Goal: Task Accomplishment & Management: Complete application form

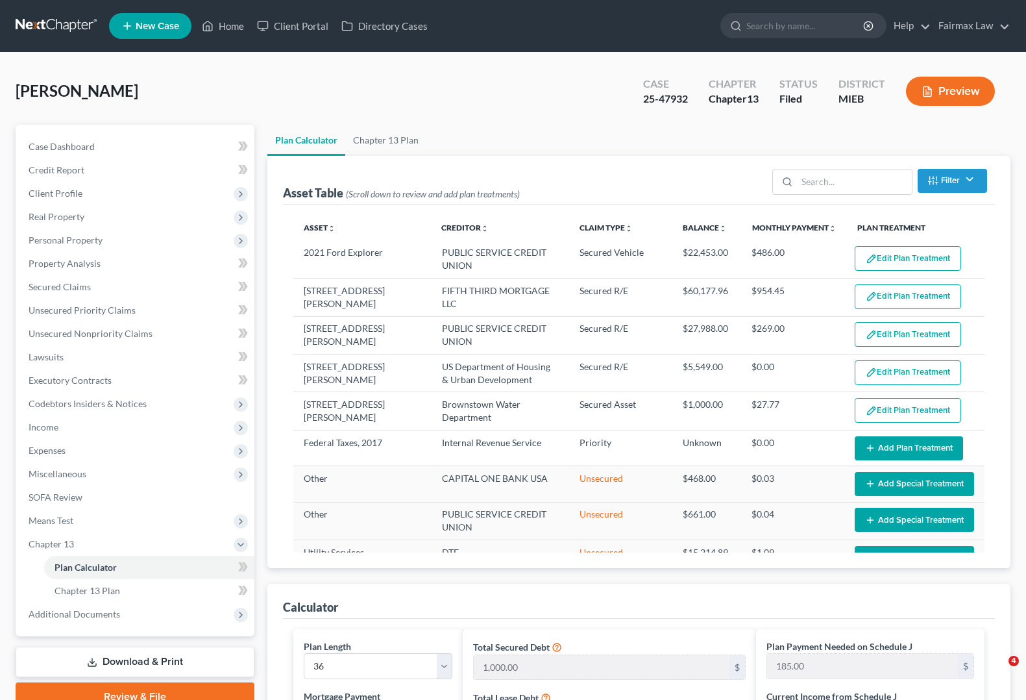
select select "35"
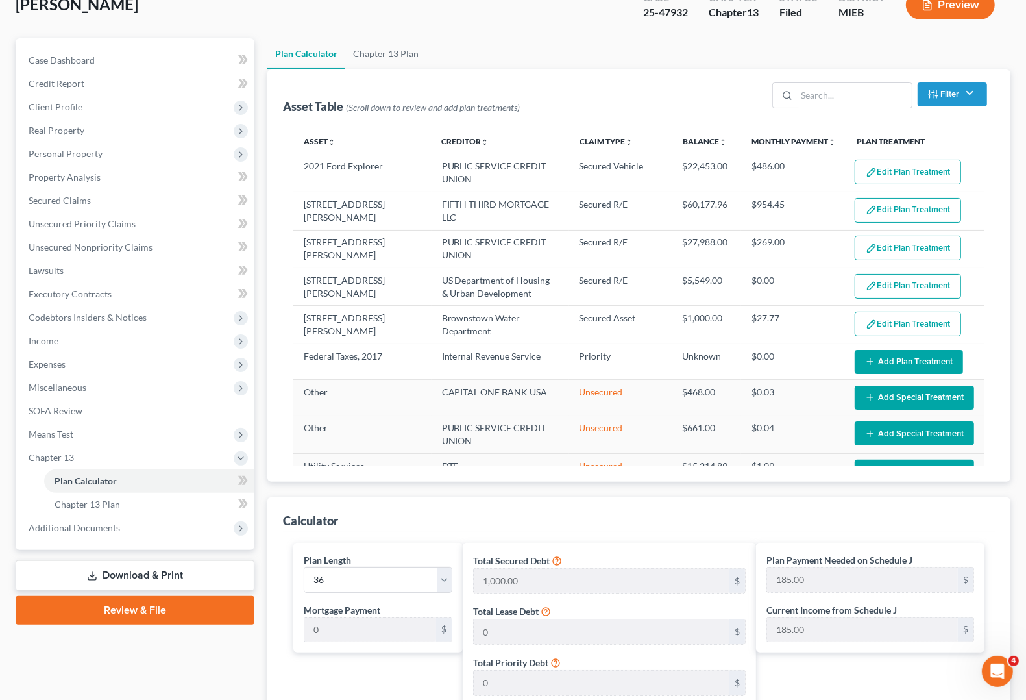
scroll to position [143, 0]
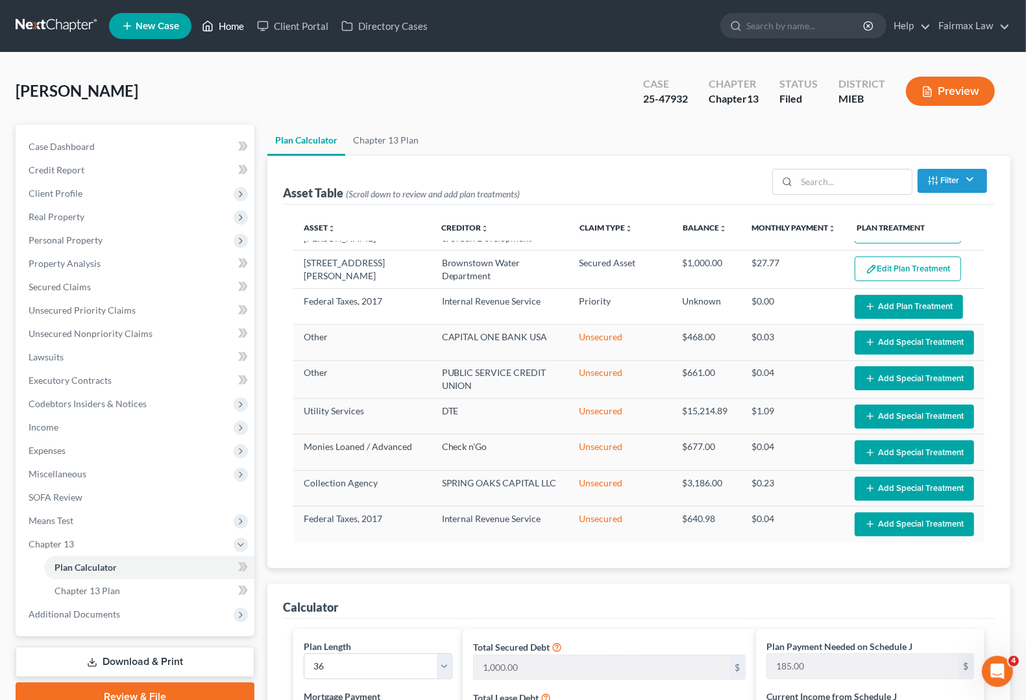
drag, startPoint x: 232, startPoint y: 24, endPoint x: 290, endPoint y: 49, distance: 63.1
click at [234, 25] on link "Home" at bounding box center [222, 25] width 55 height 23
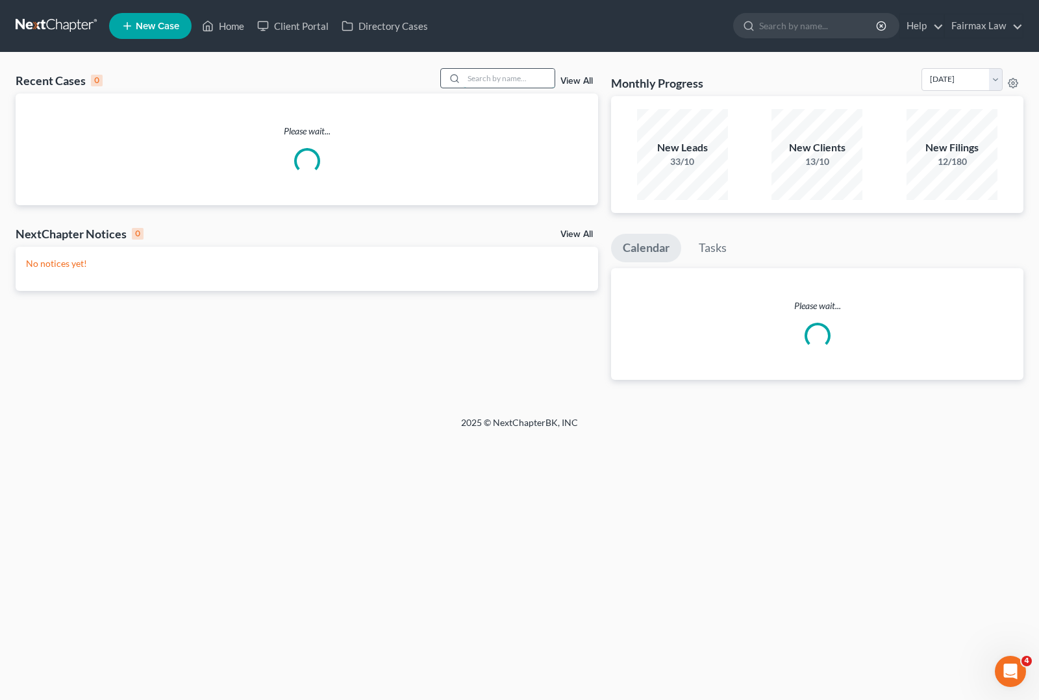
click at [502, 71] on input "search" at bounding box center [508, 78] width 91 height 19
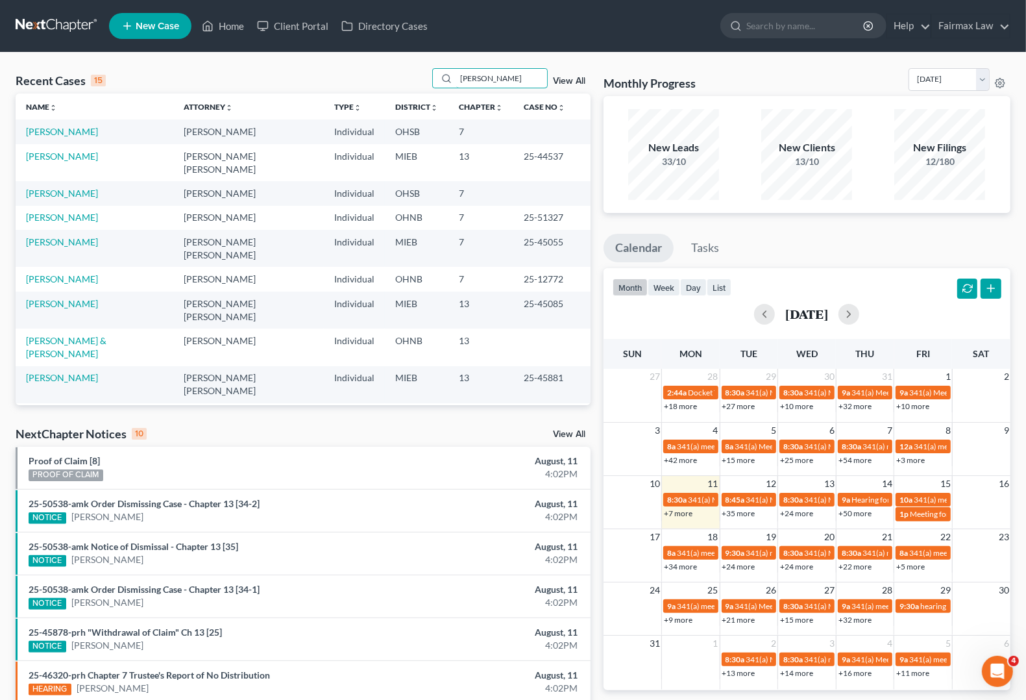
drag, startPoint x: 526, startPoint y: 81, endPoint x: -70, endPoint y: 38, distance: 598.1
click at [0, 38] on html "Home New Case Client Portal Directory Cases Fairmax Law [PERSON_NAME][EMAIL_ADD…" at bounding box center [513, 467] width 1026 height 934
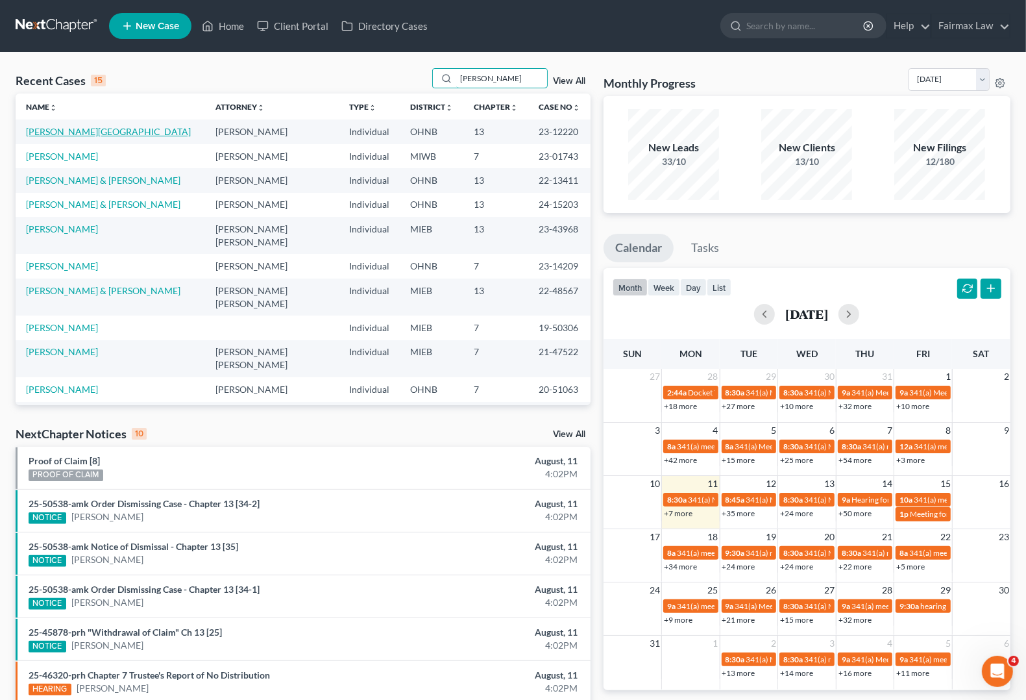
type input "[PERSON_NAME]"
click at [65, 127] on link "[PERSON_NAME][GEOGRAPHIC_DATA]" at bounding box center [108, 131] width 165 height 11
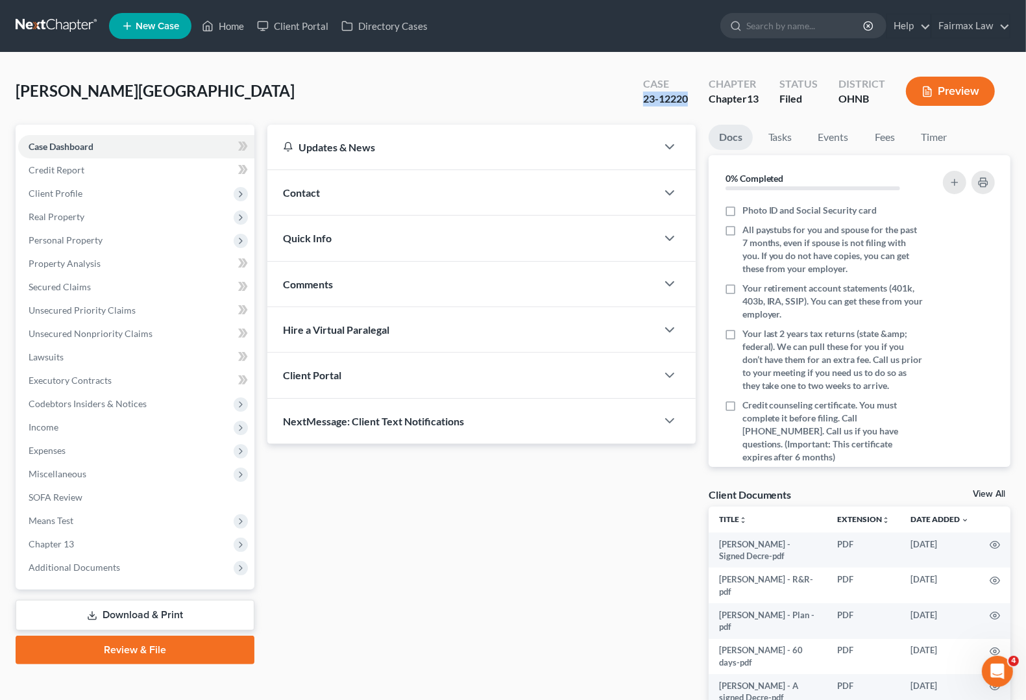
drag, startPoint x: 621, startPoint y: 95, endPoint x: 695, endPoint y: 103, distance: 74.4
click at [695, 103] on div "[PERSON_NAME] Upgraded Case 23-12220 Chapter Chapter 13 Status [GEOGRAPHIC_DATA…" at bounding box center [513, 96] width 995 height 56
copy div "23-12220"
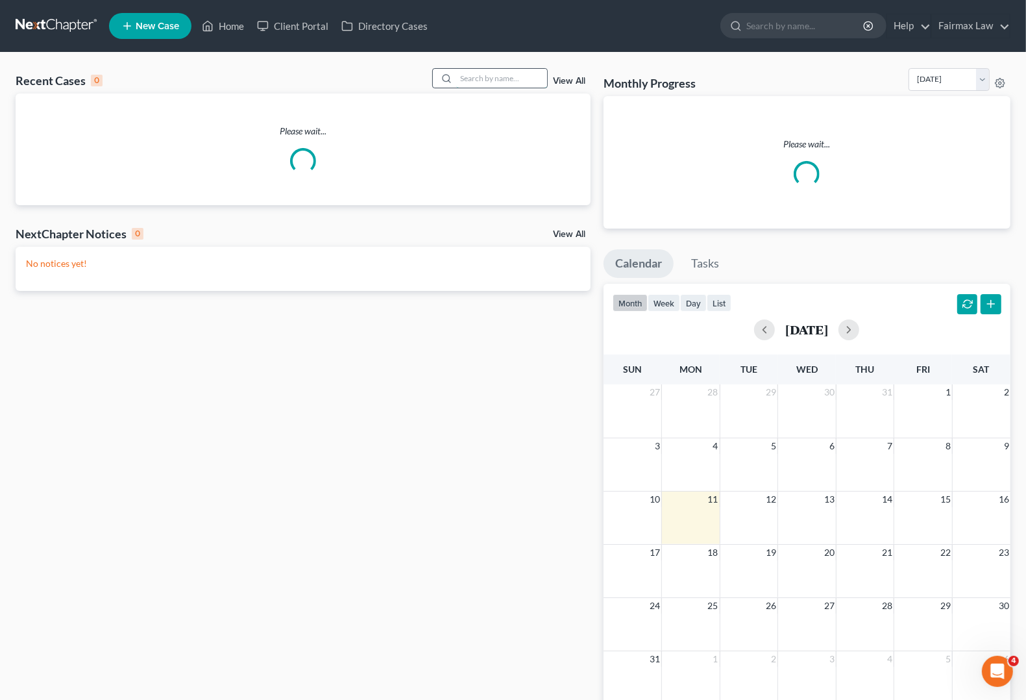
click at [495, 81] on input "search" at bounding box center [501, 78] width 91 height 19
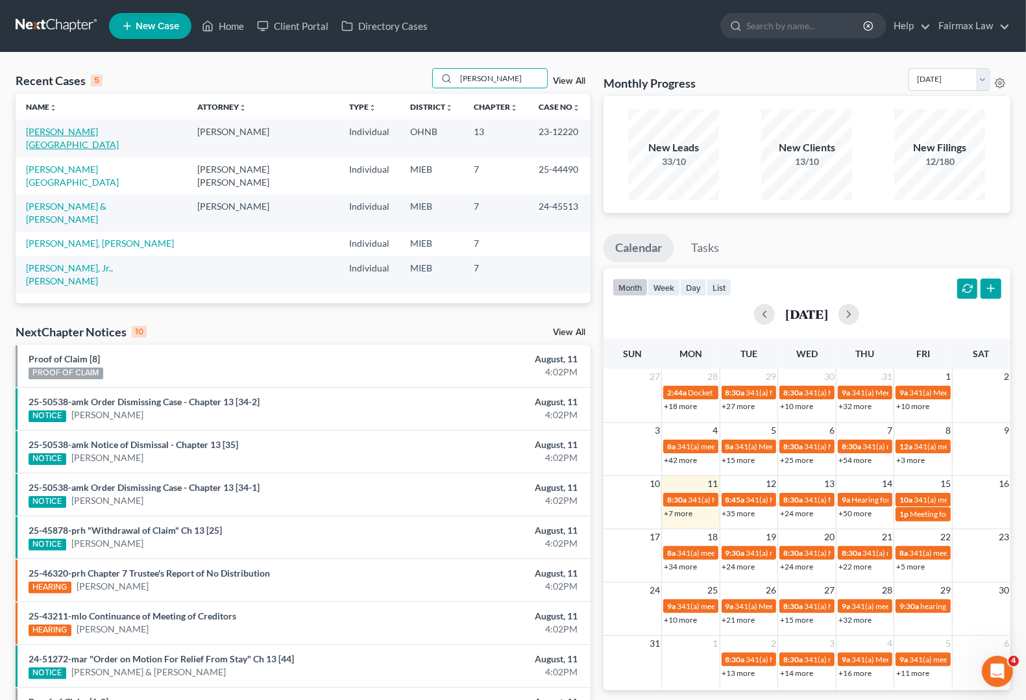
type input "[PERSON_NAME]"
click at [72, 134] on link "[PERSON_NAME][GEOGRAPHIC_DATA]" at bounding box center [72, 138] width 93 height 24
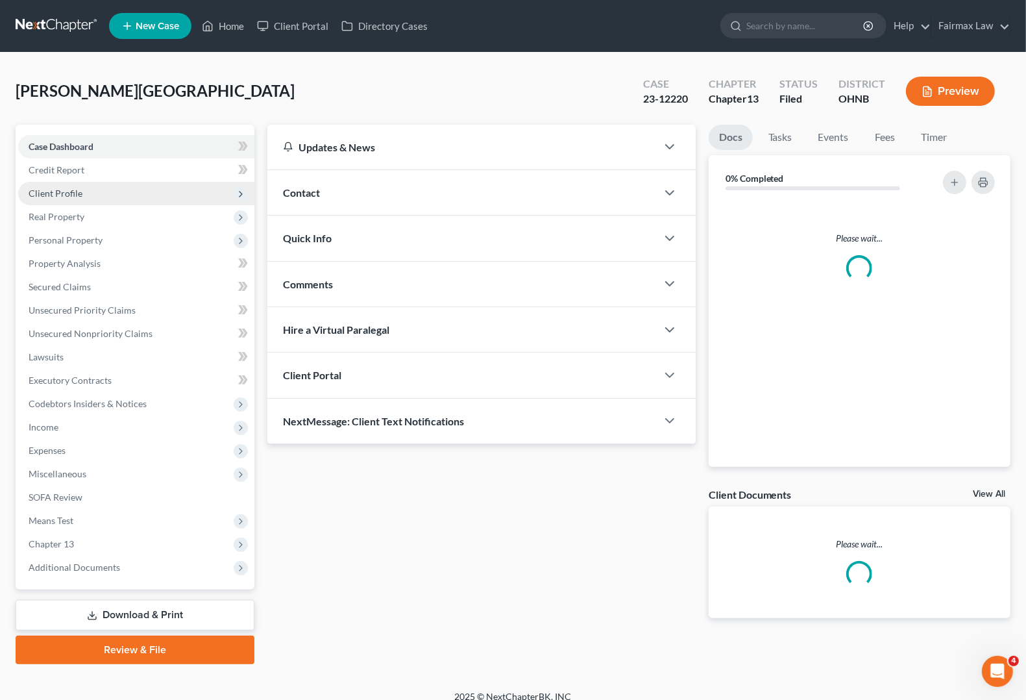
click at [66, 190] on span "Client Profile" at bounding box center [56, 193] width 54 height 11
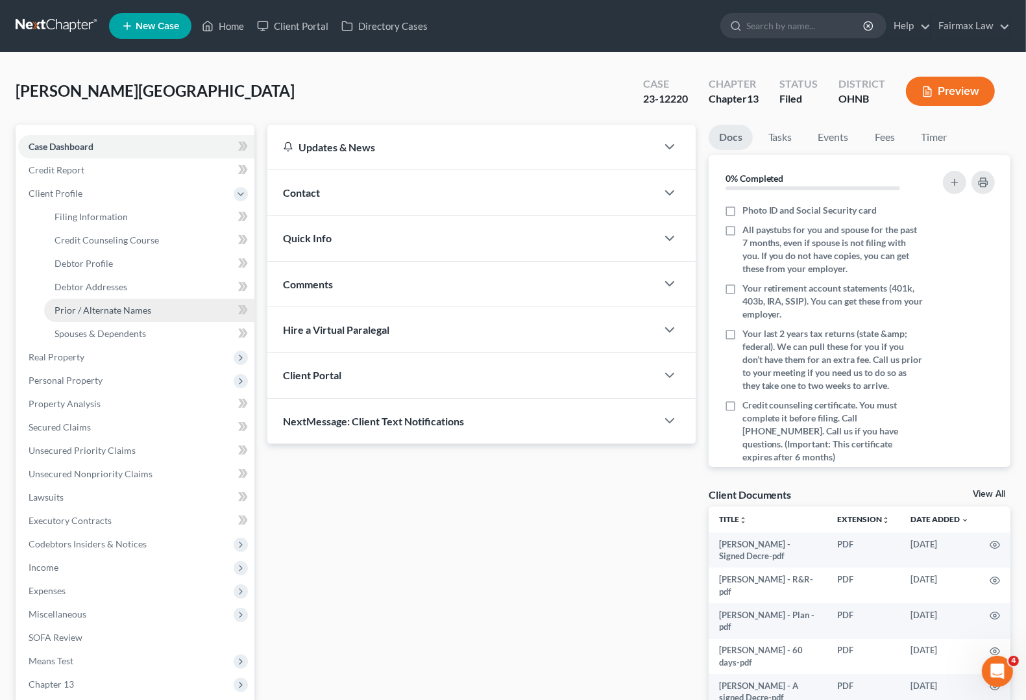
click at [98, 312] on span "Prior / Alternate Names" at bounding box center [103, 309] width 97 height 11
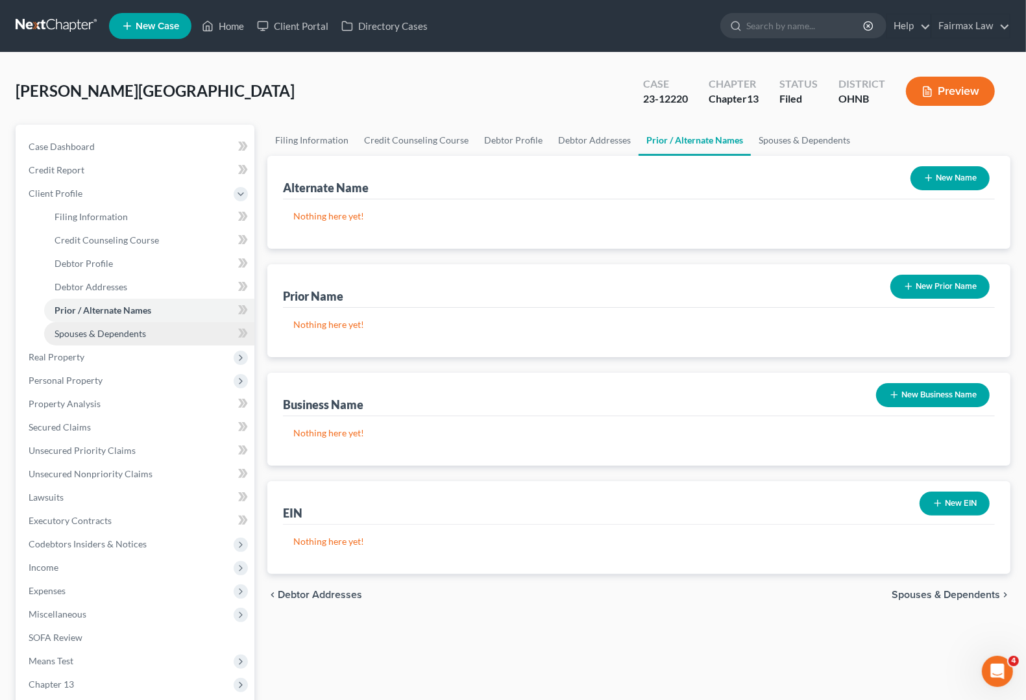
click at [123, 328] on span "Spouses & Dependents" at bounding box center [101, 333] width 92 height 11
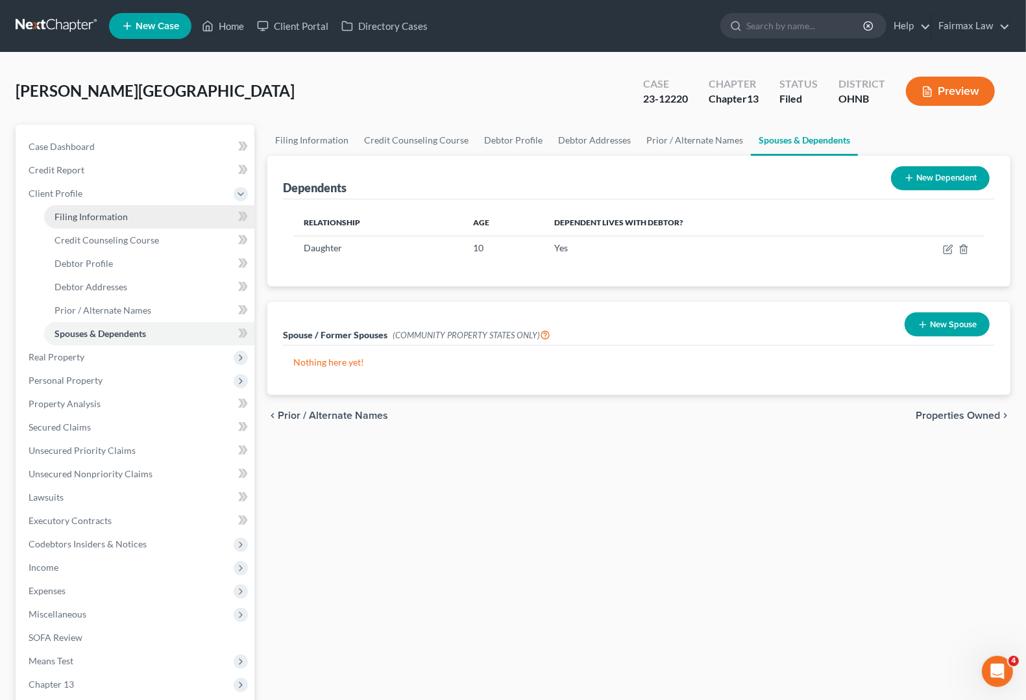
click at [86, 213] on span "Filing Information" at bounding box center [91, 216] width 73 height 11
select select "1"
select select "0"
select select "3"
select select "0"
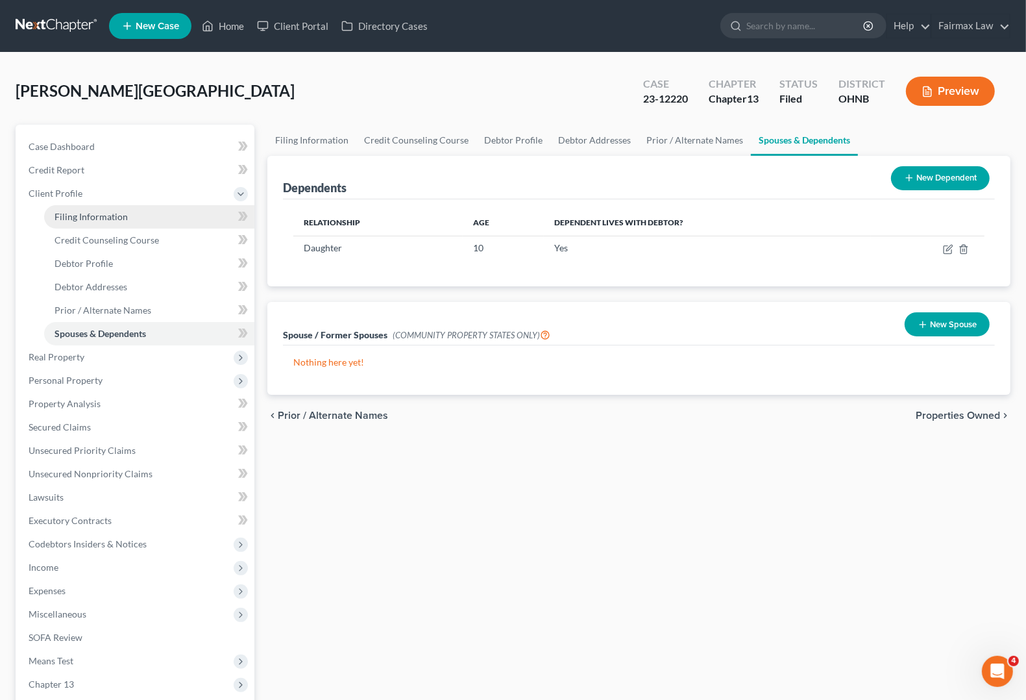
select select "36"
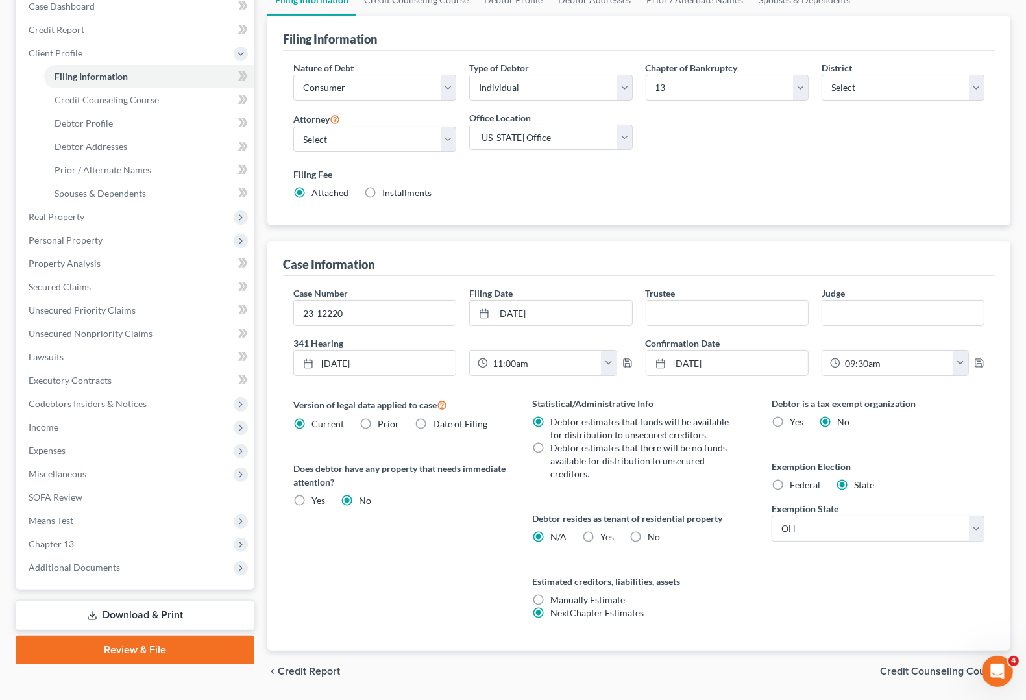
scroll to position [101, 0]
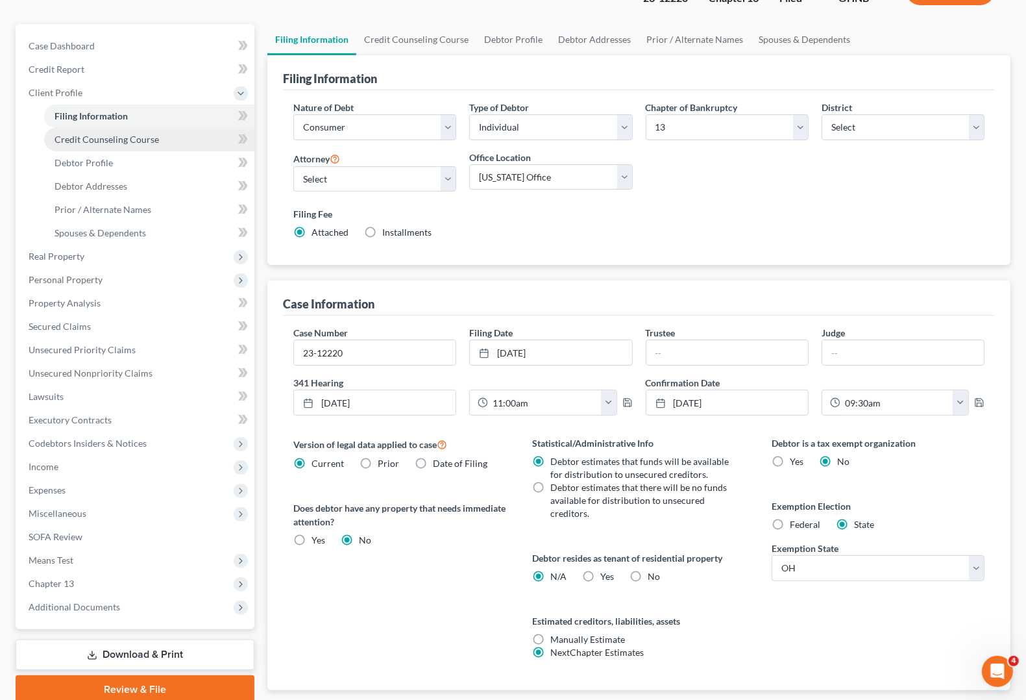
click at [118, 147] on link "Credit Counseling Course" at bounding box center [149, 139] width 210 height 23
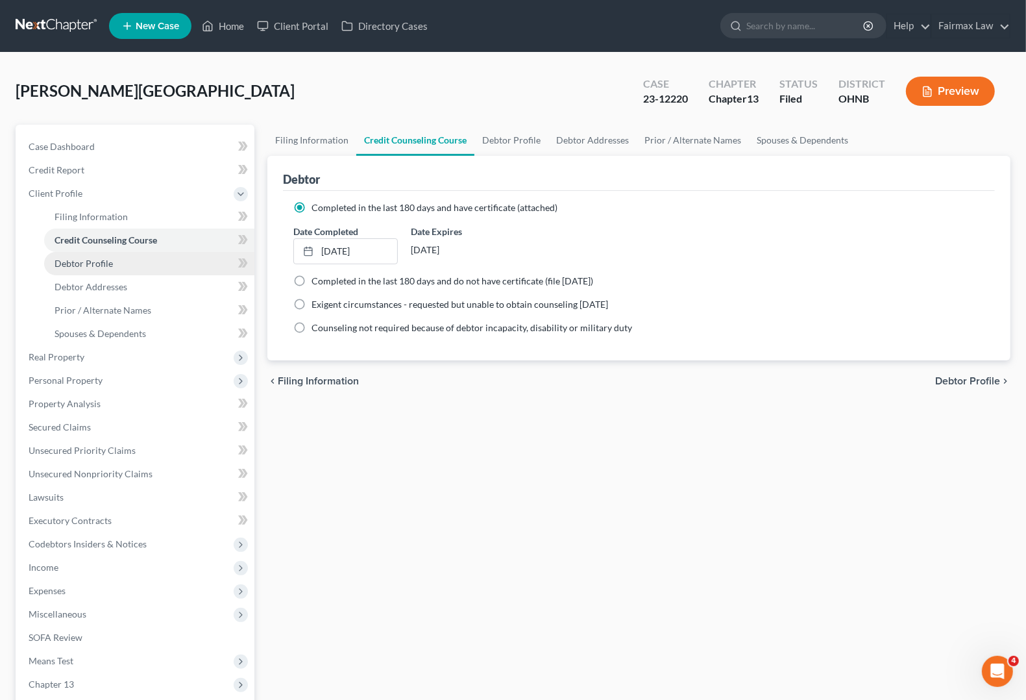
click at [104, 255] on link "Debtor Profile" at bounding box center [149, 263] width 210 height 23
select select "0"
select select "1"
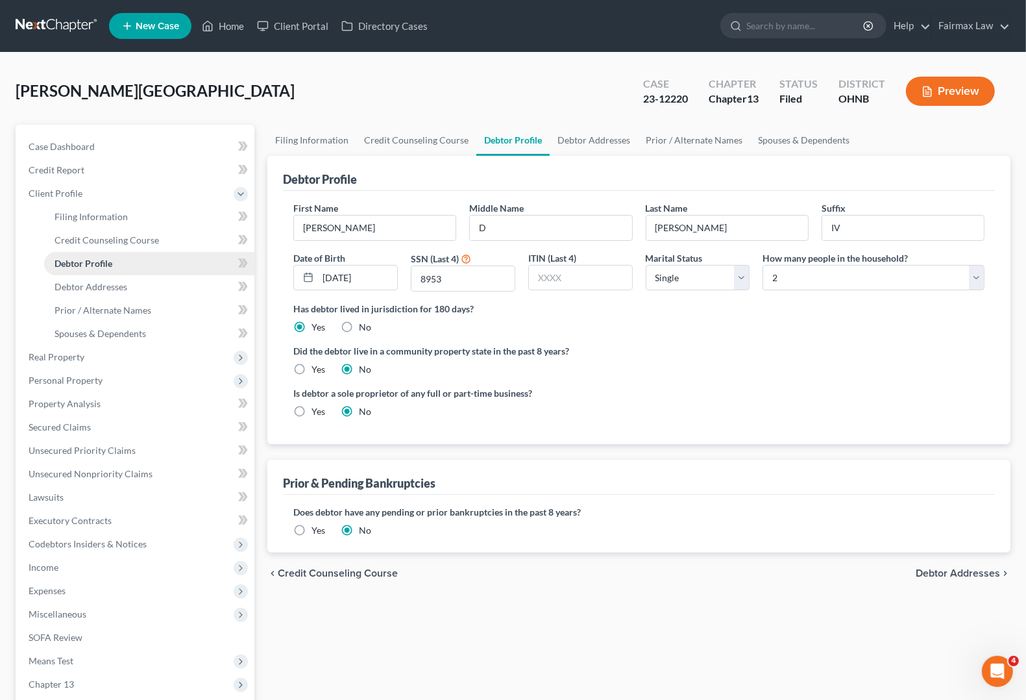
radio input "true"
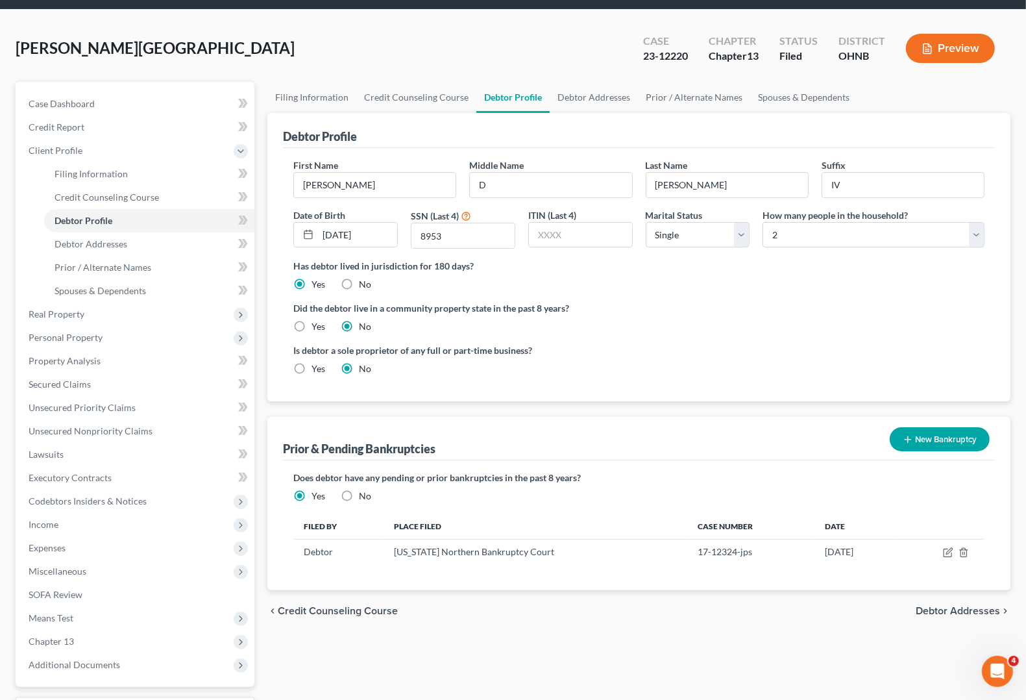
scroll to position [153, 0]
